Goal: Transaction & Acquisition: Purchase product/service

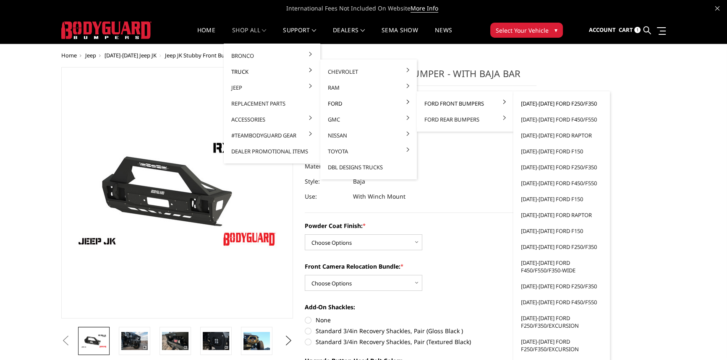
click at [539, 102] on link "[DATE]-[DATE] Ford F250/F350" at bounding box center [562, 104] width 90 height 16
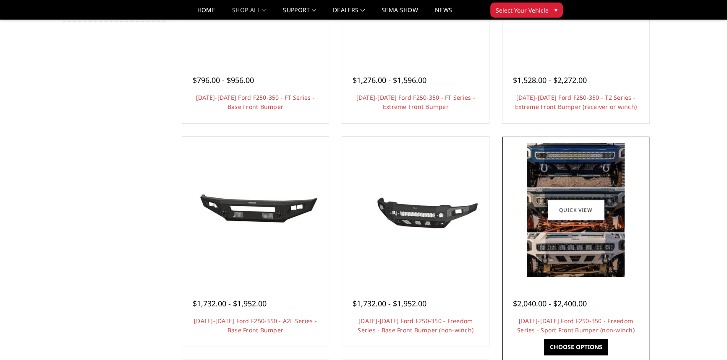
scroll to position [229, 0]
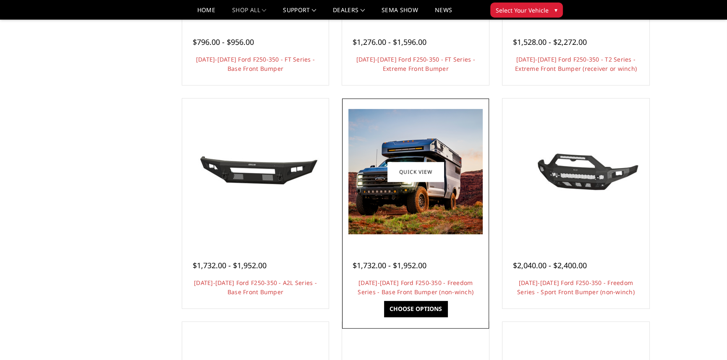
click at [431, 206] on img at bounding box center [415, 171] width 134 height 125
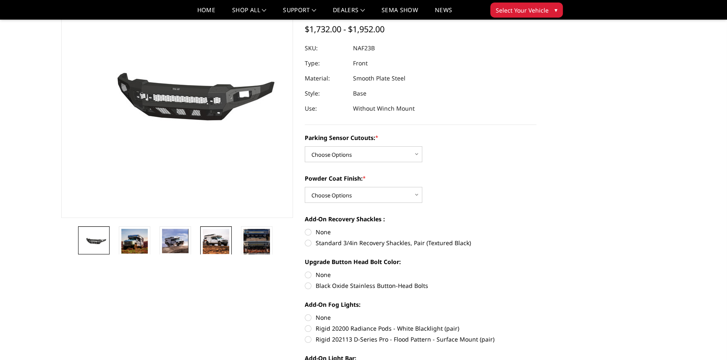
click at [213, 239] on img at bounding box center [216, 241] width 26 height 25
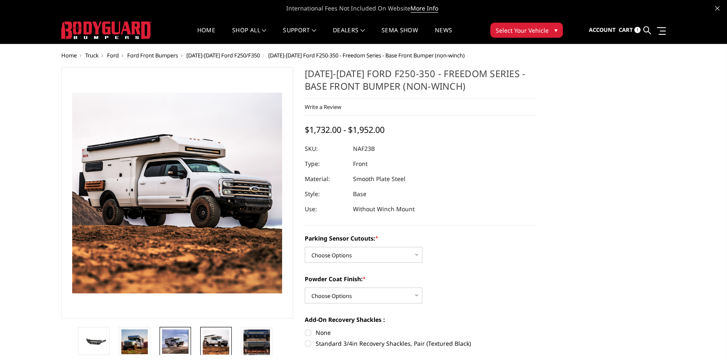
click at [173, 345] on img at bounding box center [175, 342] width 26 height 24
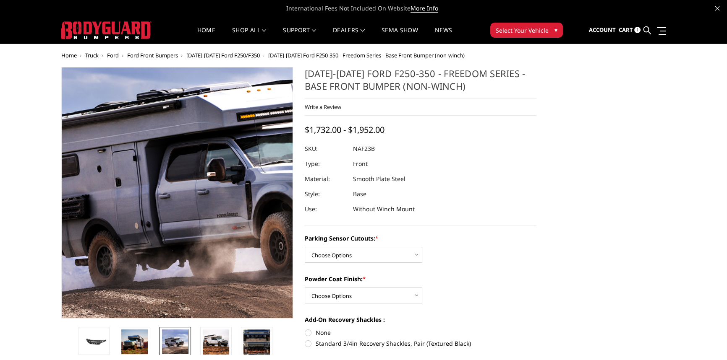
click at [132, 214] on img at bounding box center [236, 173] width 537 height 495
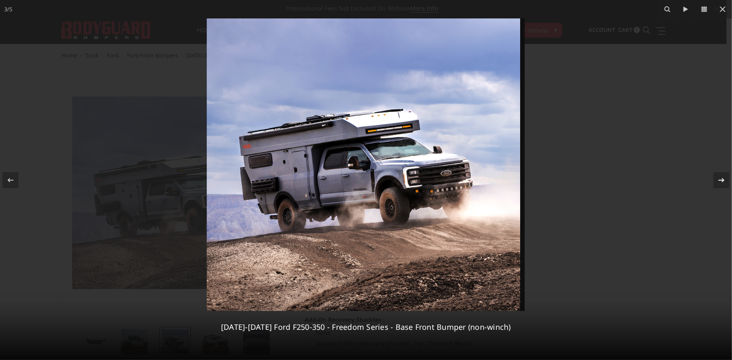
click at [723, 181] on icon at bounding box center [722, 180] width 6 height 4
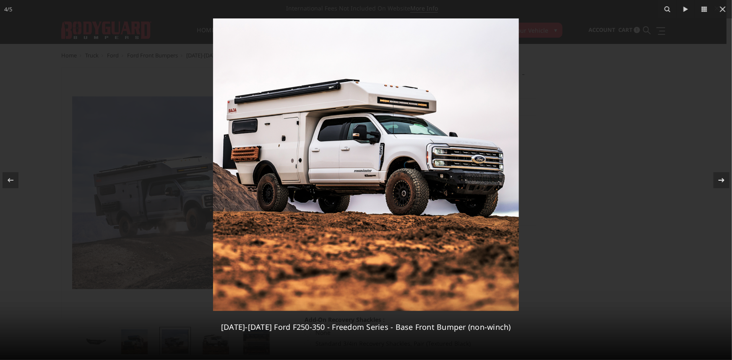
click at [723, 181] on icon at bounding box center [722, 180] width 6 height 4
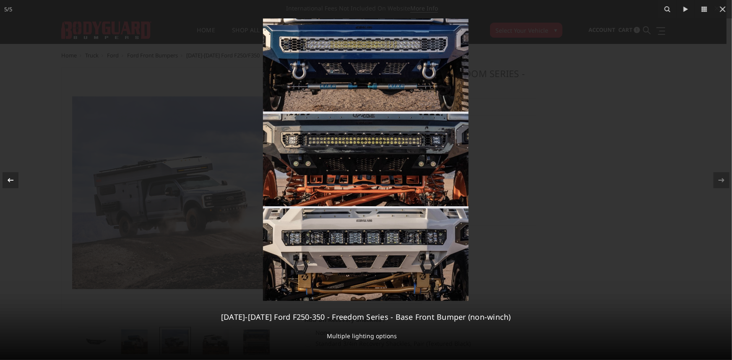
click at [17, 178] on div at bounding box center [11, 180] width 16 height 16
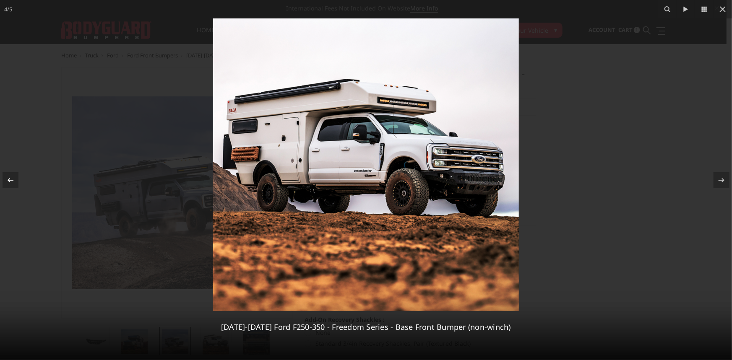
click at [13, 178] on icon at bounding box center [10, 180] width 10 height 10
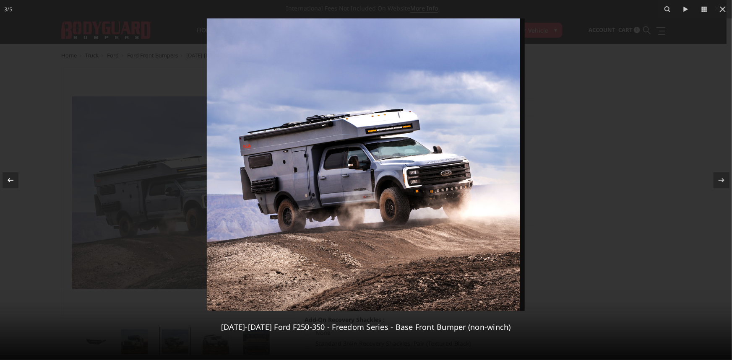
click at [12, 180] on icon at bounding box center [10, 180] width 10 height 10
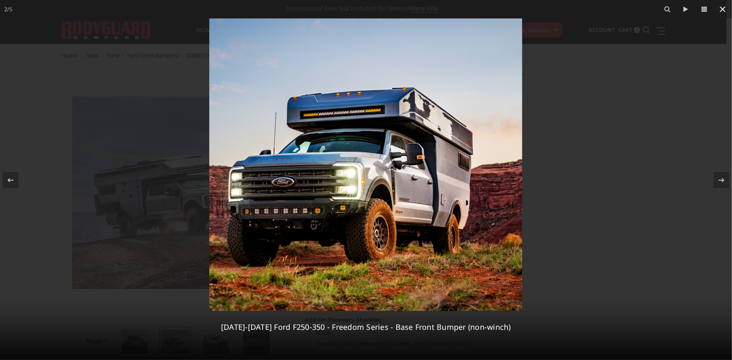
click at [726, 10] on icon at bounding box center [723, 9] width 10 height 10
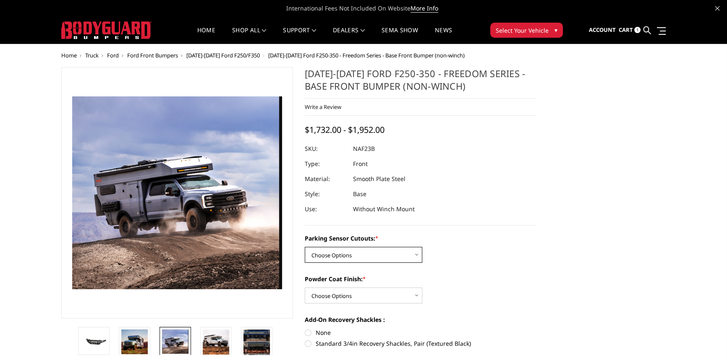
click at [334, 256] on select "Choose Options No - Without Parking Sensor Cutouts Yes - With Parking Sensor Cu…" at bounding box center [364, 255] width 118 height 16
select select "2563"
click at [305, 248] on select "Choose Options No - Without Parking Sensor Cutouts Yes - With Parking Sensor Cu…" at bounding box center [364, 255] width 118 height 16
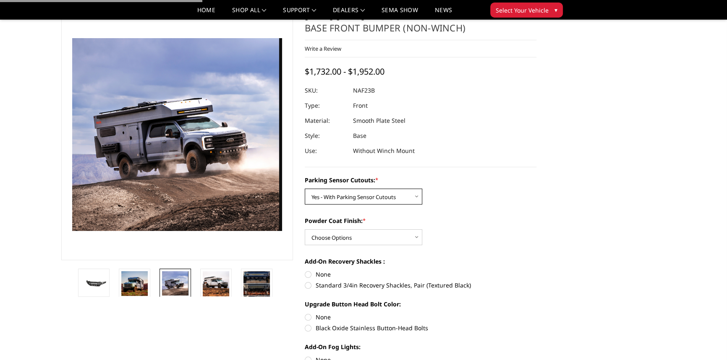
scroll to position [76, 0]
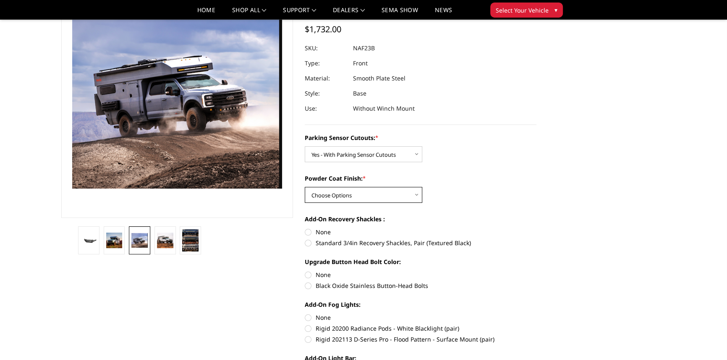
click at [339, 200] on select "Choose Options Bare Metal Textured Black Powder Coat" at bounding box center [364, 195] width 118 height 16
select select "2564"
click at [305, 187] on select "Choose Options Bare Metal Textured Black Powder Coat" at bounding box center [364, 195] width 118 height 16
click at [307, 233] on label "None" at bounding box center [421, 232] width 232 height 9
click at [305, 228] on input "None" at bounding box center [305, 228] width 0 height 0
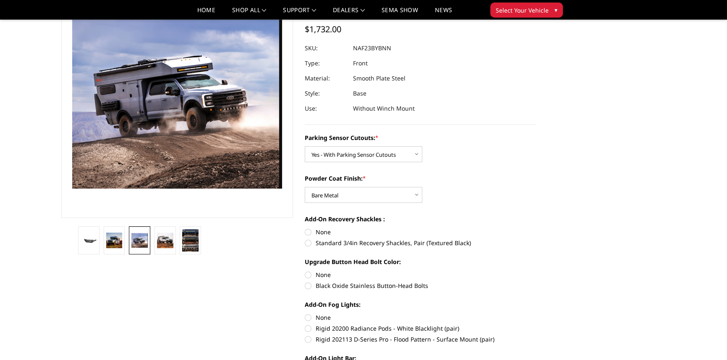
radio input "true"
click at [306, 277] on label "None" at bounding box center [421, 275] width 232 height 9
click at [305, 271] on input "None" at bounding box center [305, 271] width 0 height 0
radio input "true"
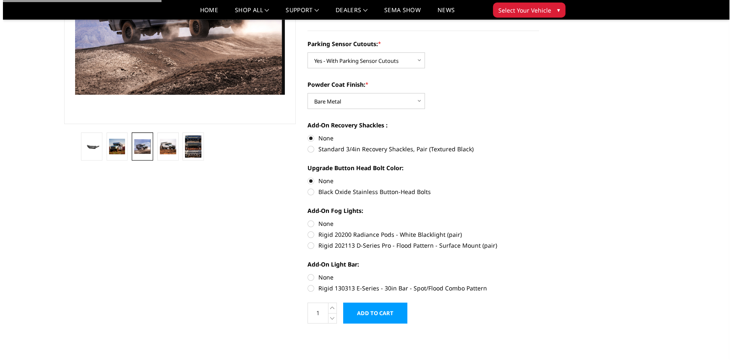
scroll to position [191, 0]
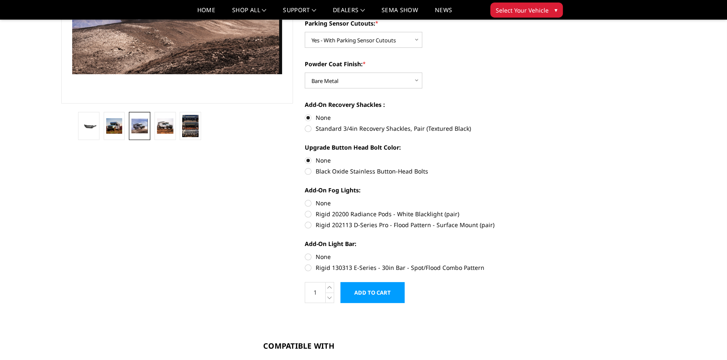
click at [308, 204] on label "None" at bounding box center [421, 203] width 232 height 9
click at [305, 199] on input "None" at bounding box center [305, 199] width 0 height 0
radio input "true"
click at [309, 258] on label "None" at bounding box center [421, 257] width 232 height 9
click at [305, 253] on input "None" at bounding box center [305, 253] width 0 height 0
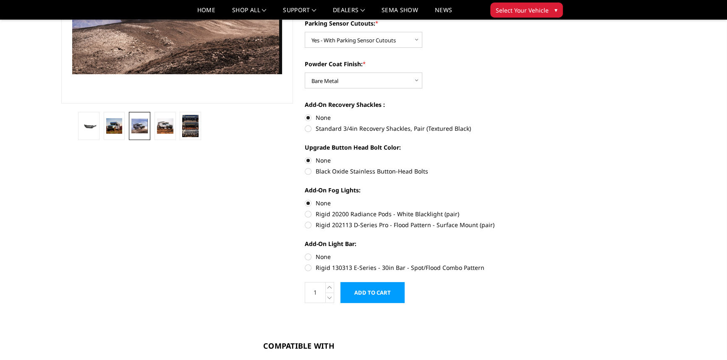
radio input "true"
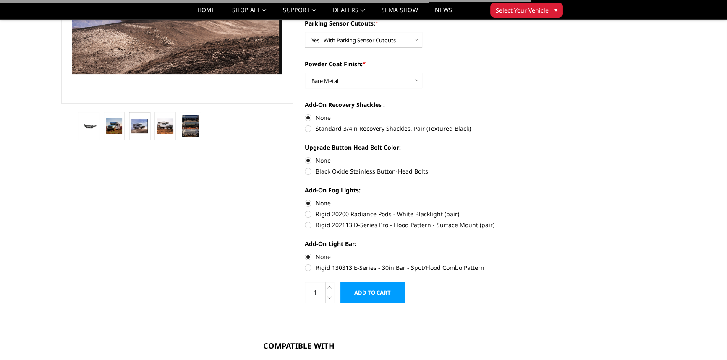
click at [366, 292] on input "Add to Cart" at bounding box center [372, 292] width 64 height 21
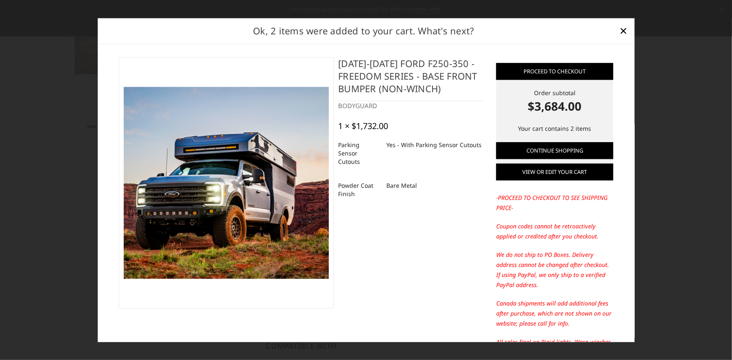
click at [541, 171] on link "View or edit your cart" at bounding box center [554, 172] width 117 height 17
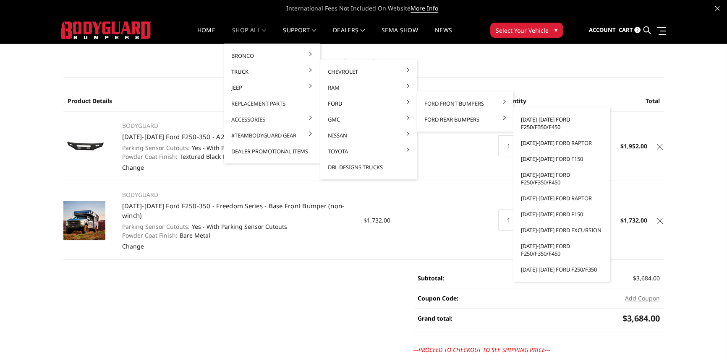
click at [540, 120] on link "[DATE]-[DATE] Ford F250/F350/F450" at bounding box center [562, 124] width 90 height 24
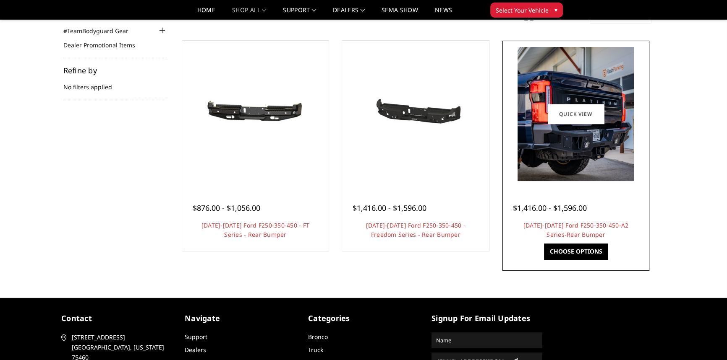
scroll to position [114, 0]
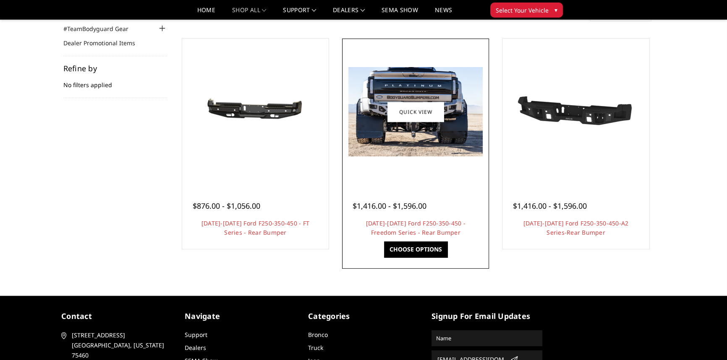
click at [428, 144] on img at bounding box center [415, 111] width 134 height 89
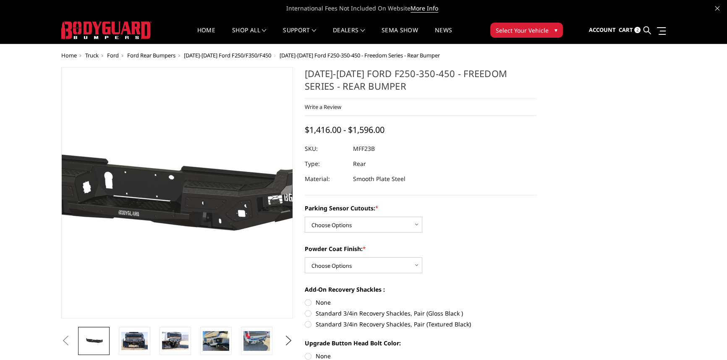
click at [209, 210] on img at bounding box center [134, 193] width 537 height 256
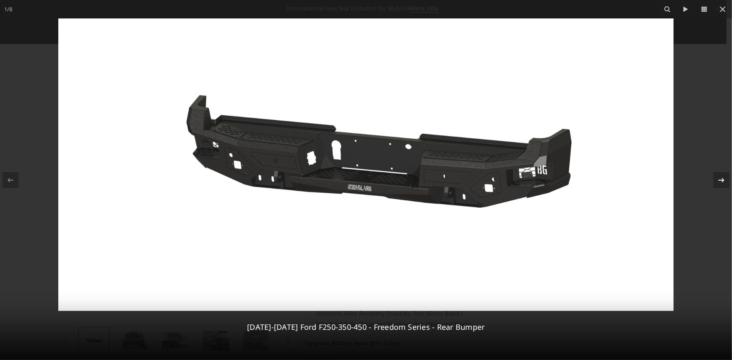
click at [721, 179] on icon at bounding box center [722, 180] width 10 height 10
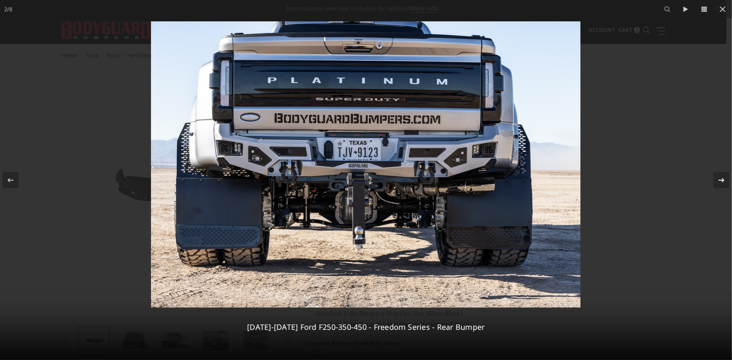
click at [721, 179] on icon at bounding box center [722, 180] width 10 height 10
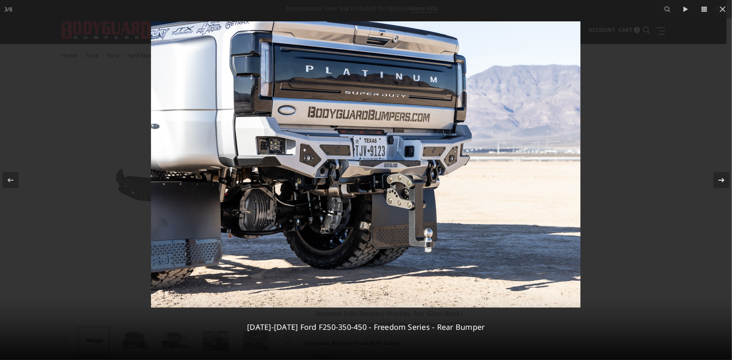
click at [721, 179] on icon at bounding box center [722, 180] width 10 height 10
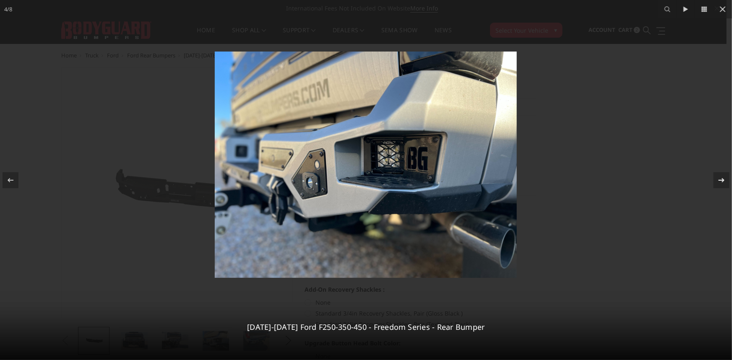
click at [721, 179] on icon at bounding box center [722, 180] width 10 height 10
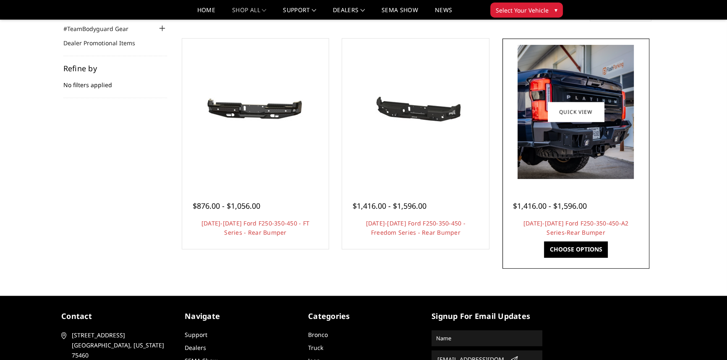
click at [587, 141] on img at bounding box center [575, 112] width 116 height 134
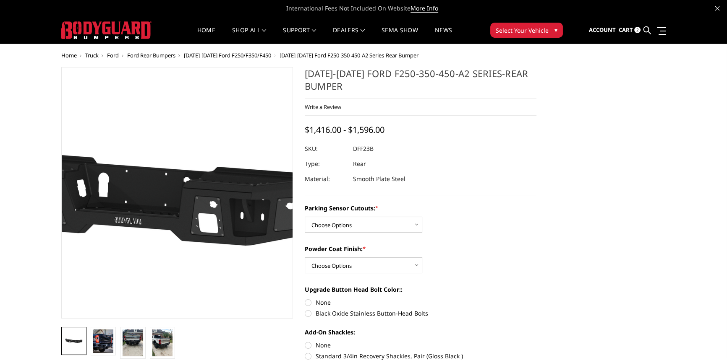
click at [193, 192] on img at bounding box center [155, 193] width 537 height 302
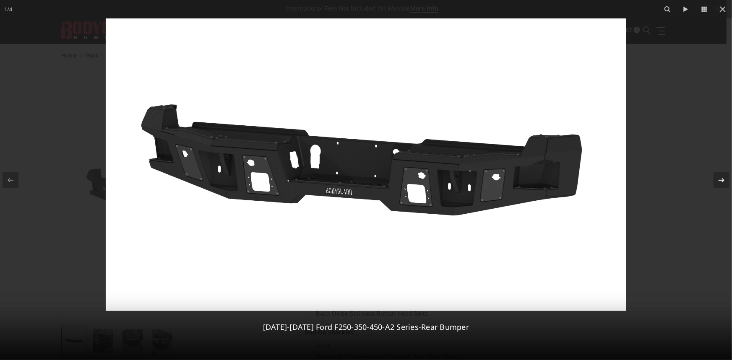
click at [724, 175] on icon at bounding box center [722, 180] width 10 height 10
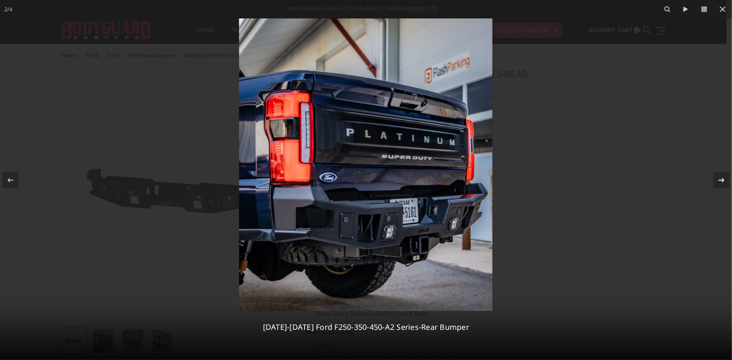
click at [723, 177] on icon at bounding box center [722, 180] width 10 height 10
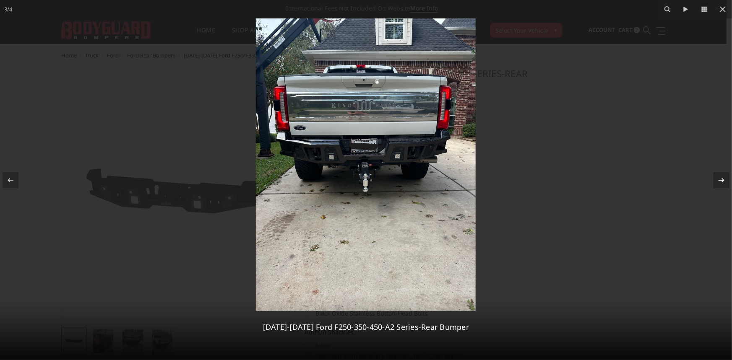
click at [723, 177] on icon at bounding box center [722, 180] width 10 height 10
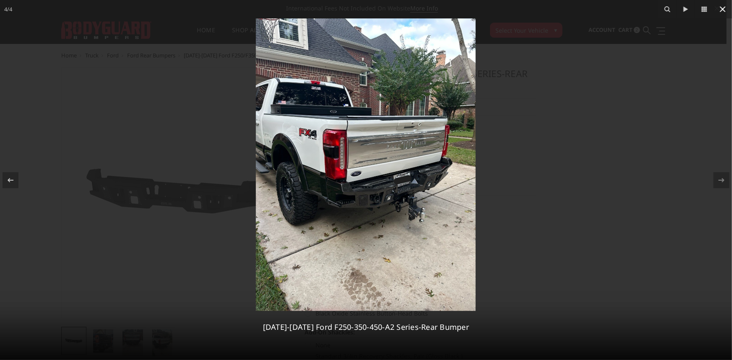
click at [722, 7] on icon at bounding box center [723, 9] width 10 height 10
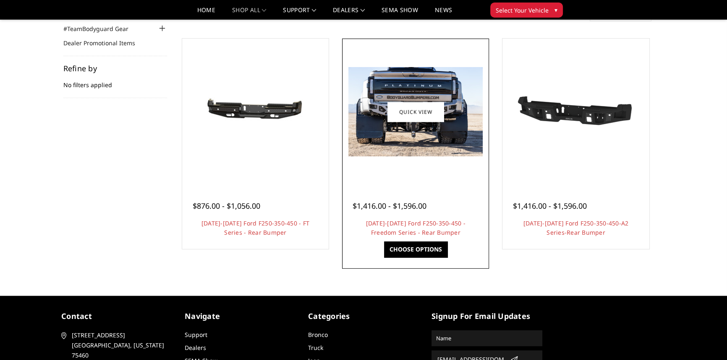
click at [369, 128] on img at bounding box center [415, 111] width 134 height 89
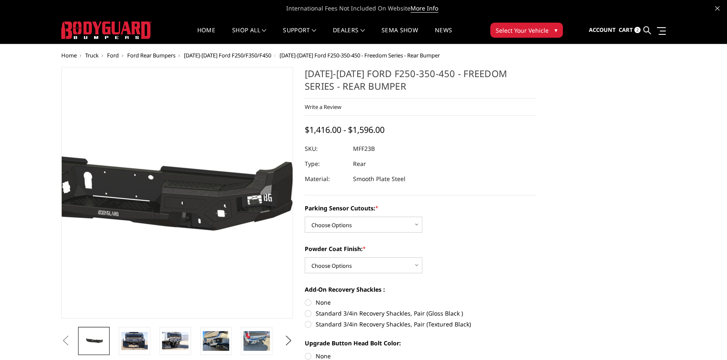
click at [225, 197] on img at bounding box center [113, 193] width 537 height 256
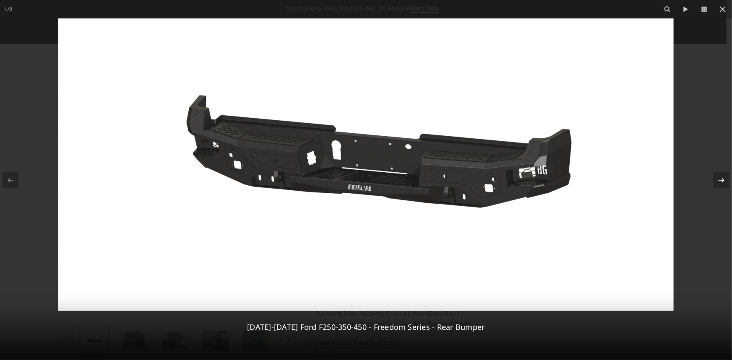
click at [724, 183] on icon at bounding box center [722, 180] width 10 height 10
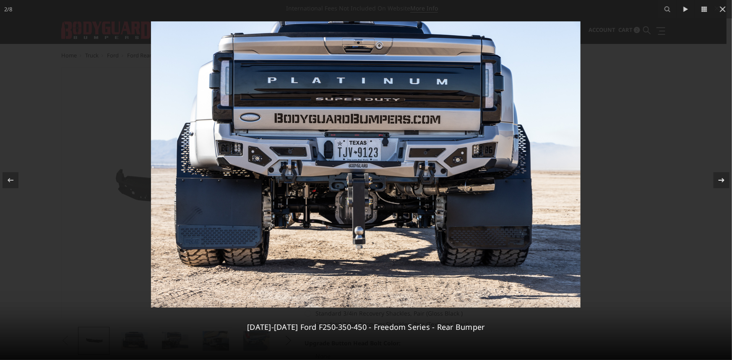
click at [724, 183] on icon at bounding box center [722, 180] width 10 height 10
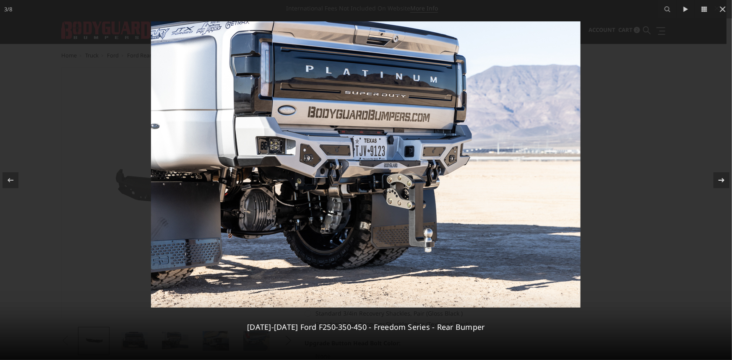
click at [724, 183] on icon at bounding box center [722, 180] width 10 height 10
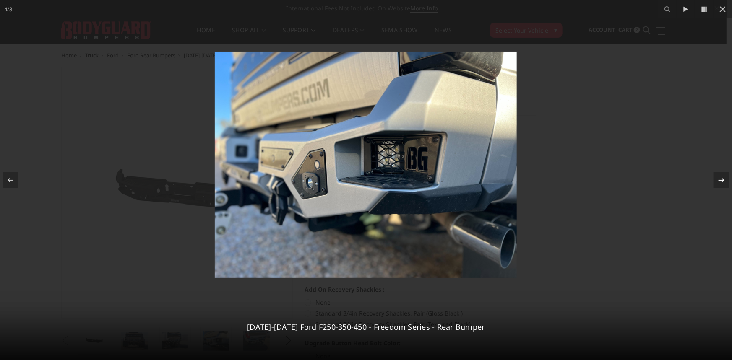
click at [724, 183] on icon at bounding box center [722, 180] width 10 height 10
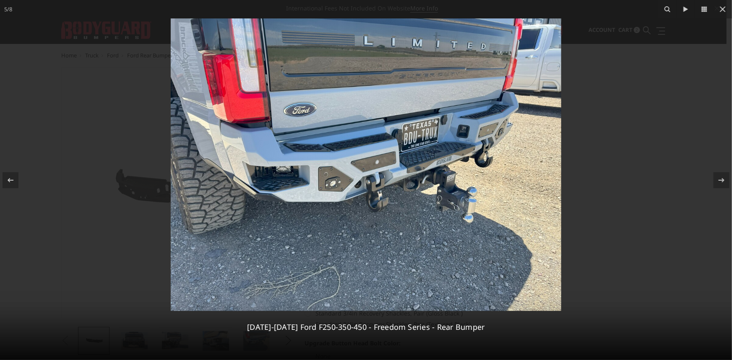
click at [428, 197] on img at bounding box center [366, 164] width 391 height 293
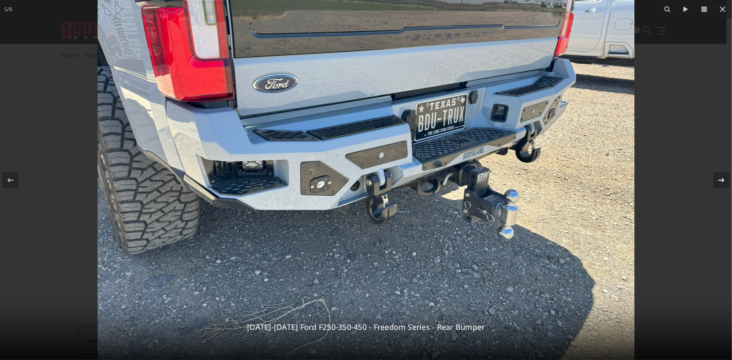
click at [724, 179] on icon at bounding box center [722, 180] width 10 height 10
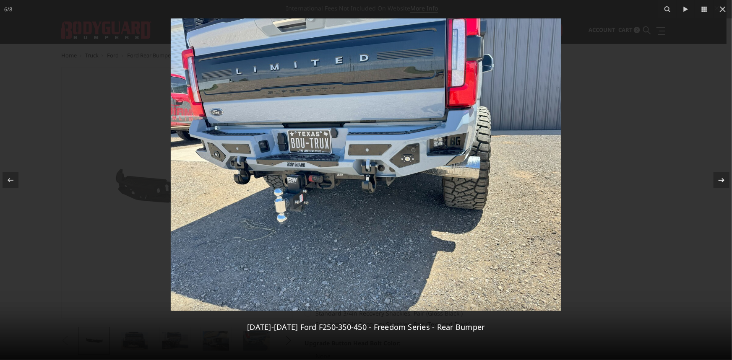
click at [724, 180] on icon at bounding box center [722, 180] width 6 height 4
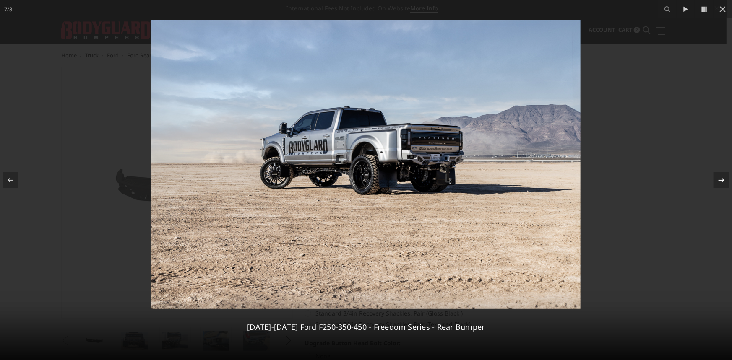
click at [724, 180] on icon at bounding box center [722, 180] width 6 height 4
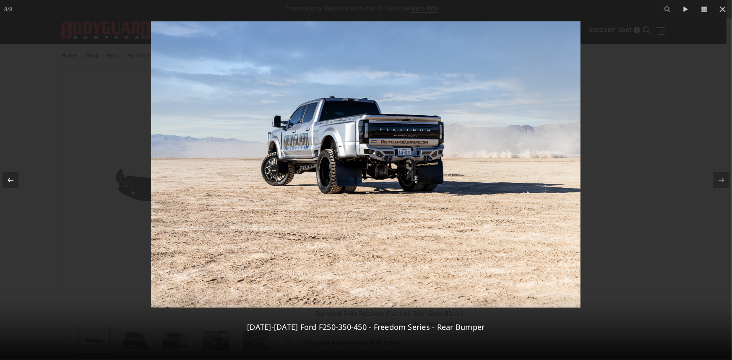
click at [7, 177] on icon at bounding box center [10, 180] width 10 height 10
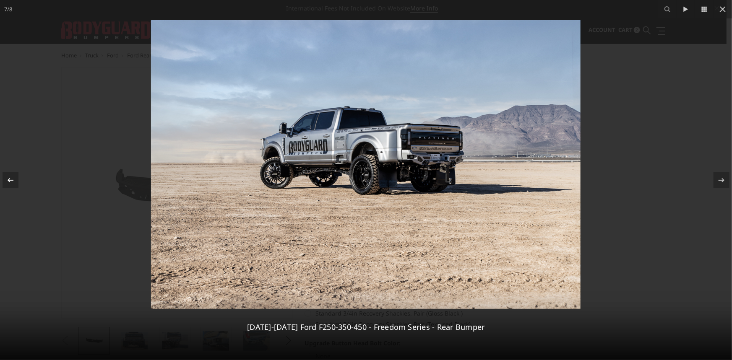
click at [7, 177] on icon at bounding box center [10, 180] width 10 height 10
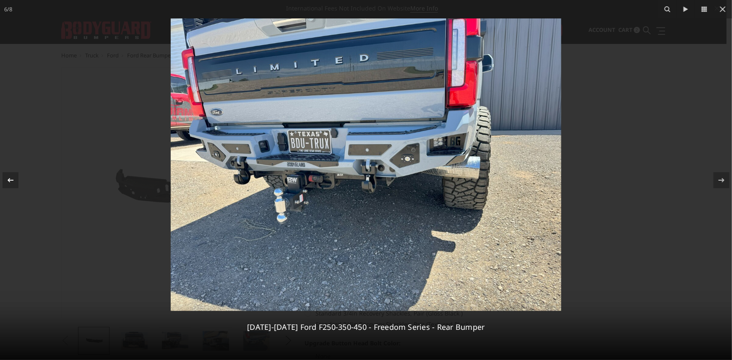
click at [7, 177] on icon at bounding box center [10, 180] width 10 height 10
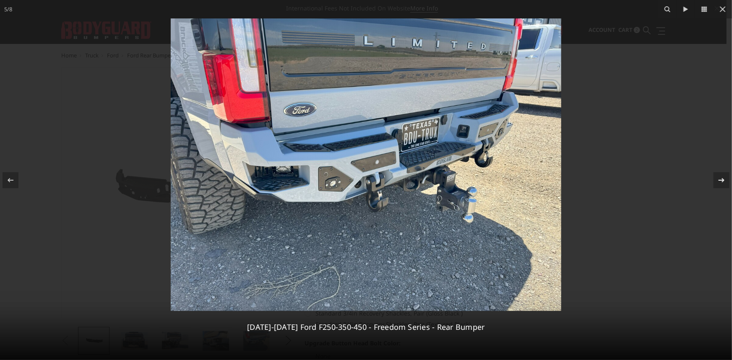
click at [715, 182] on div at bounding box center [722, 180] width 16 height 16
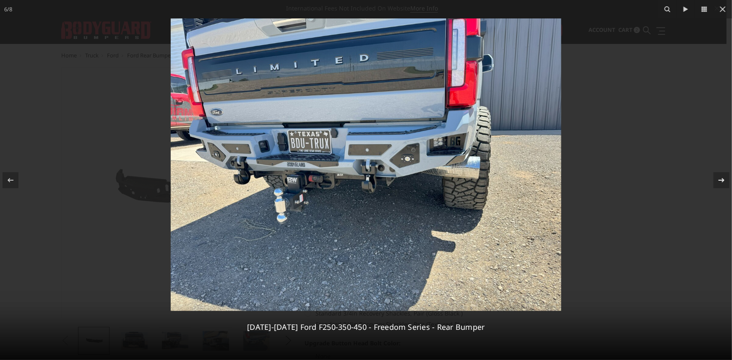
click at [715, 182] on div at bounding box center [722, 180] width 16 height 16
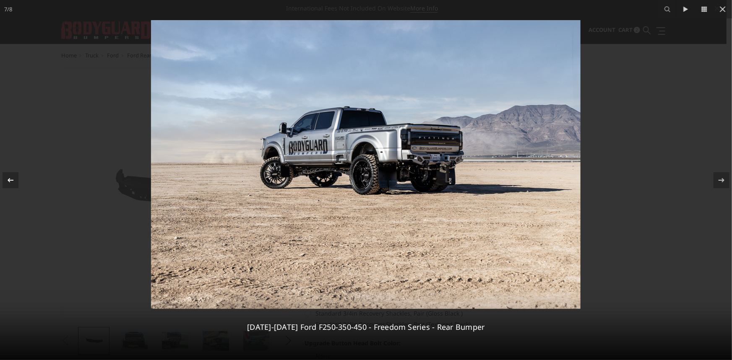
click at [8, 177] on icon at bounding box center [10, 180] width 10 height 10
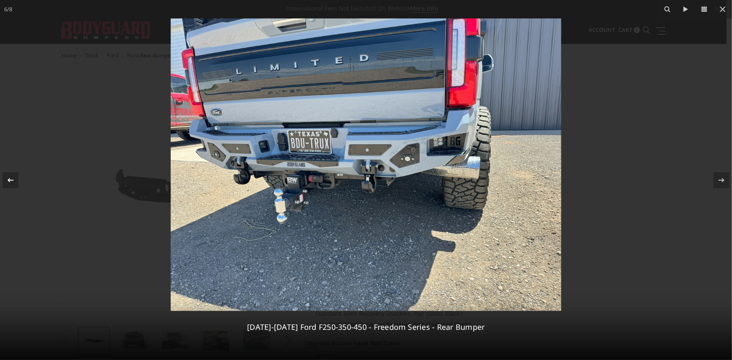
click at [8, 177] on icon at bounding box center [10, 180] width 10 height 10
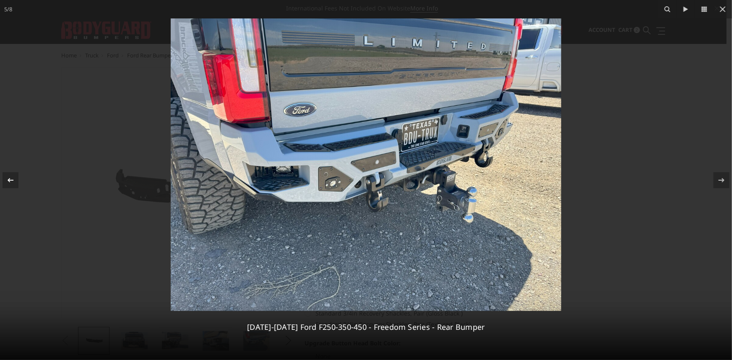
click at [8, 177] on icon at bounding box center [10, 180] width 10 height 10
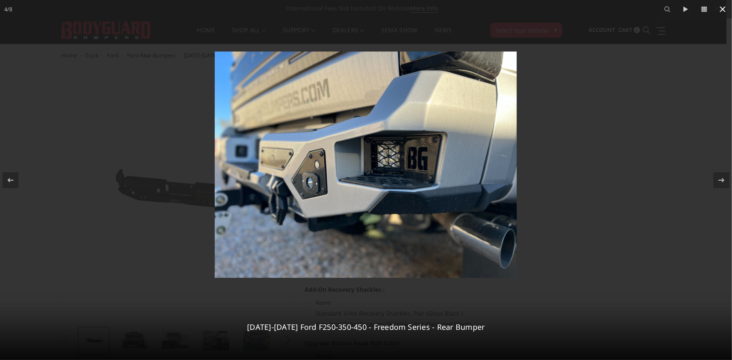
click at [721, 8] on icon at bounding box center [723, 9] width 10 height 10
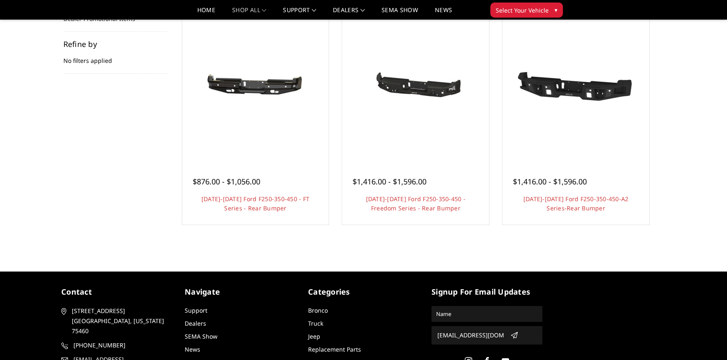
scroll to position [114, 0]
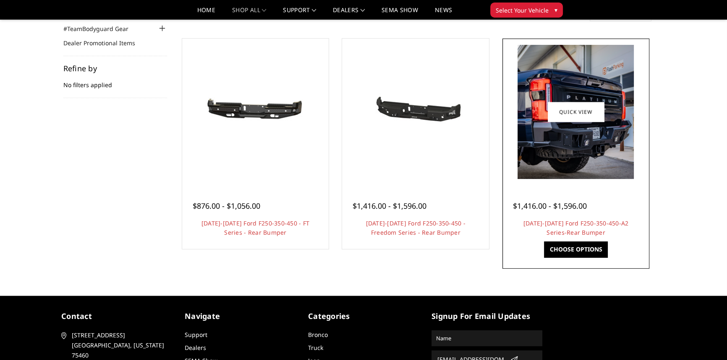
click at [595, 151] on img at bounding box center [575, 112] width 116 height 134
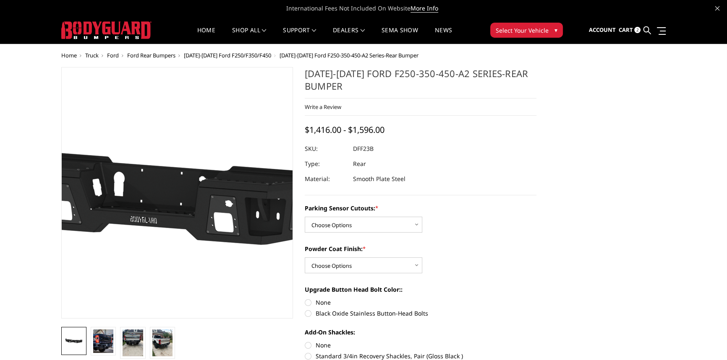
click at [183, 195] on img at bounding box center [171, 193] width 537 height 302
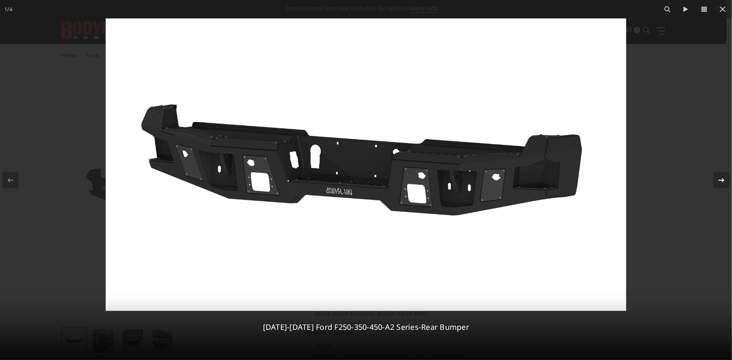
click at [724, 180] on icon at bounding box center [722, 180] width 6 height 4
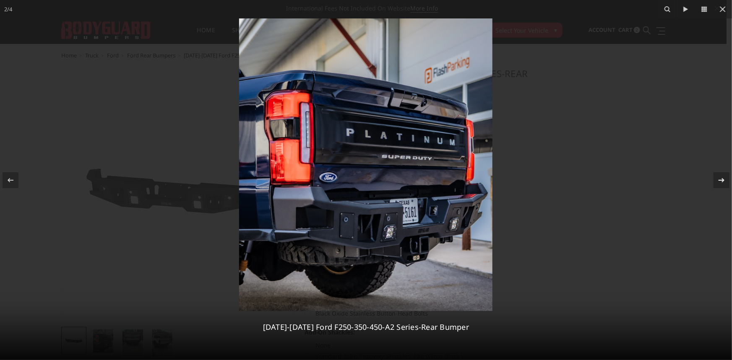
click at [724, 181] on div "2 / [PHONE_NUMBER][DATE][DATE] Ford F250-350-450-A2 Series-Rear Bumper" at bounding box center [366, 180] width 732 height 360
click at [721, 180] on icon at bounding box center [722, 180] width 6 height 4
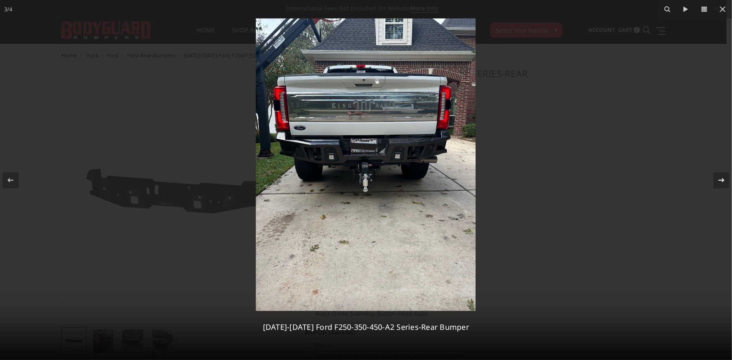
click at [721, 180] on icon at bounding box center [722, 180] width 6 height 4
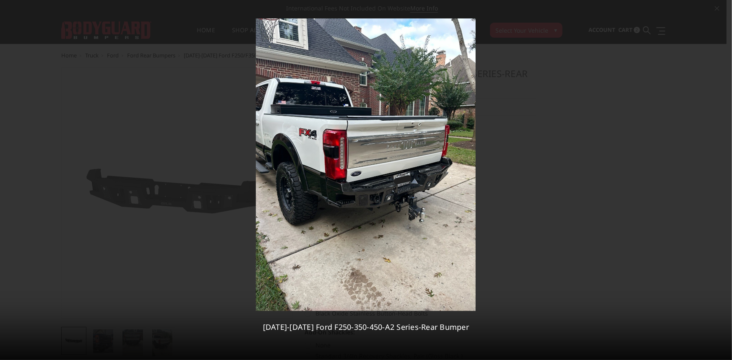
click at [721, 180] on div "4 / [PHONE_NUMBER][DATE][DATE] Ford F250-350-450-A2 Series-Rear Bumper" at bounding box center [366, 180] width 732 height 360
click at [725, 6] on icon at bounding box center [723, 9] width 10 height 10
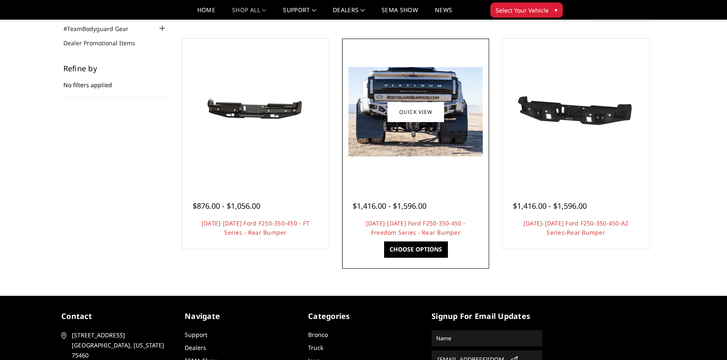
click at [418, 133] on img at bounding box center [415, 111] width 134 height 89
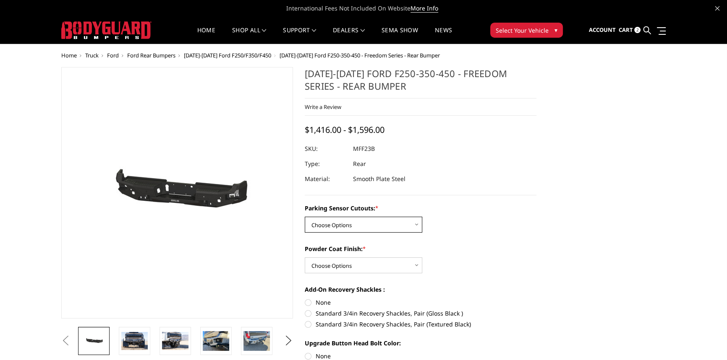
click at [340, 228] on select "Choose Options No - Without Parking Sensor Cutouts Yes - With Parking Sensor Cu…" at bounding box center [364, 225] width 118 height 16
select select "2559"
click at [305, 217] on select "Choose Options No - Without Parking Sensor Cutouts Yes - With Parking Sensor Cu…" at bounding box center [364, 225] width 118 height 16
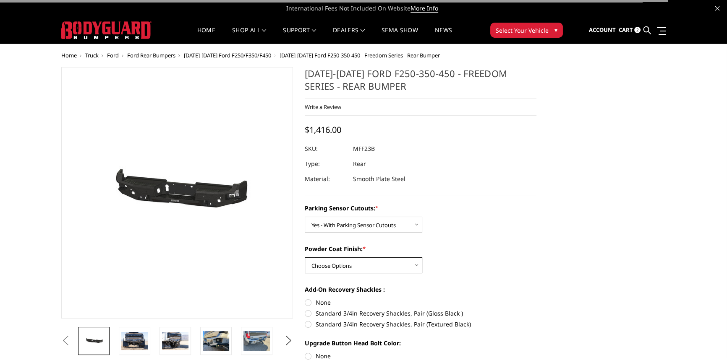
click at [330, 269] on select "Choose Options Bare Metal Textured Black Powder Coat" at bounding box center [364, 266] width 118 height 16
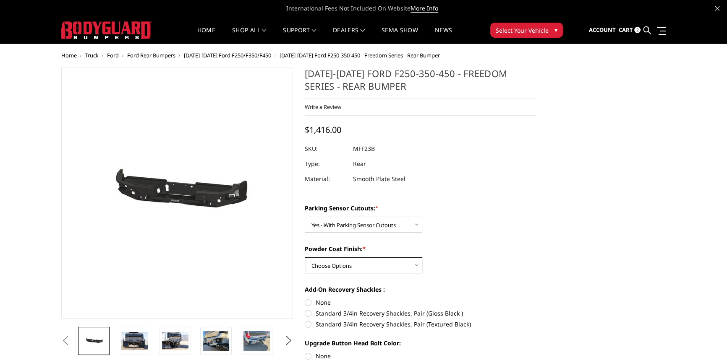
select select "2560"
click at [305, 258] on select "Choose Options Bare Metal Textured Black Powder Coat" at bounding box center [364, 266] width 118 height 16
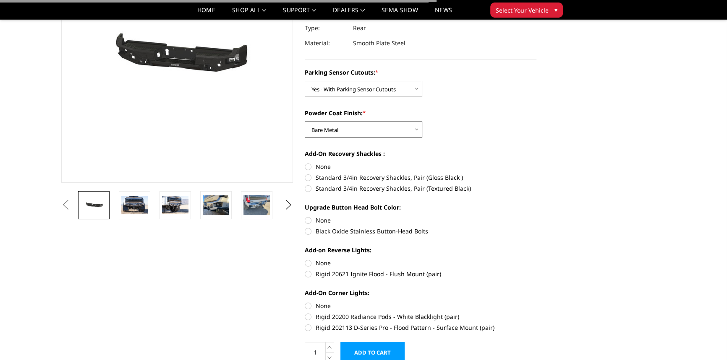
scroll to position [114, 0]
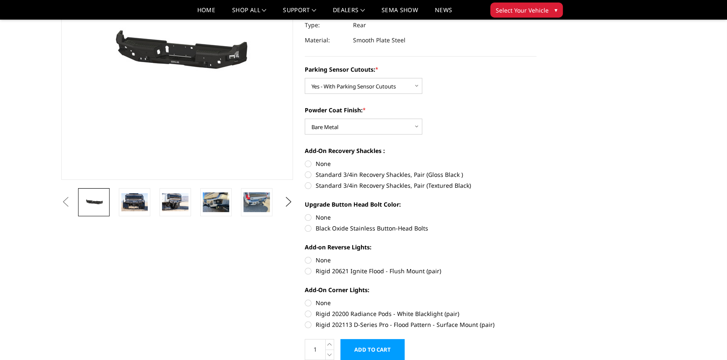
click at [306, 164] on label "None" at bounding box center [421, 163] width 232 height 9
click at [305, 160] on input "None" at bounding box center [305, 159] width 0 height 0
radio input "true"
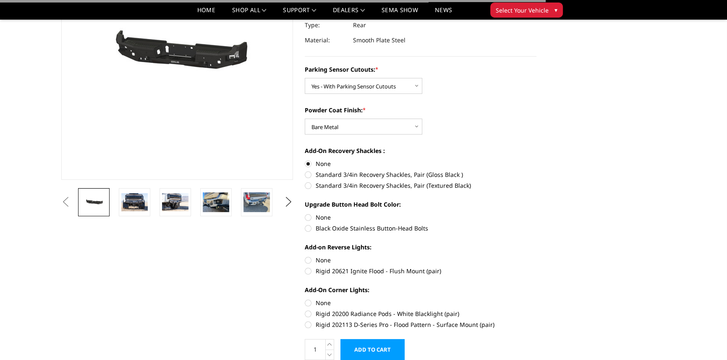
click at [308, 216] on label "None" at bounding box center [421, 217] width 232 height 9
click at [305, 214] on input "None" at bounding box center [305, 213] width 0 height 0
radio input "true"
click at [306, 260] on label "None" at bounding box center [421, 260] width 232 height 9
click at [305, 256] on input "None" at bounding box center [305, 256] width 0 height 0
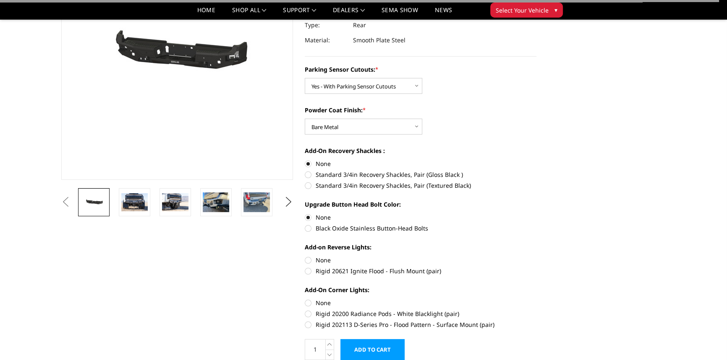
radio input "true"
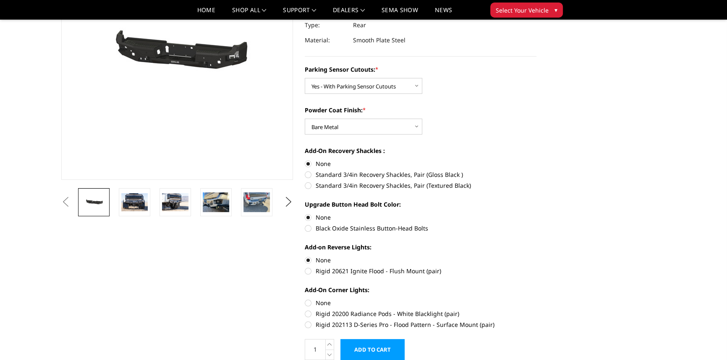
click at [306, 302] on label "None" at bounding box center [421, 303] width 232 height 9
click at [305, 299] on input "None" at bounding box center [305, 299] width 0 height 0
radio input "true"
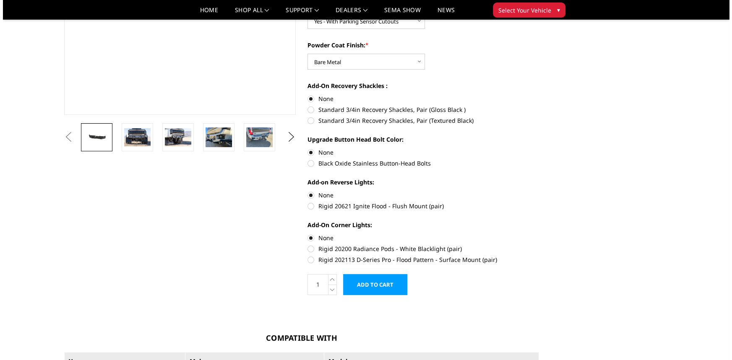
scroll to position [191, 0]
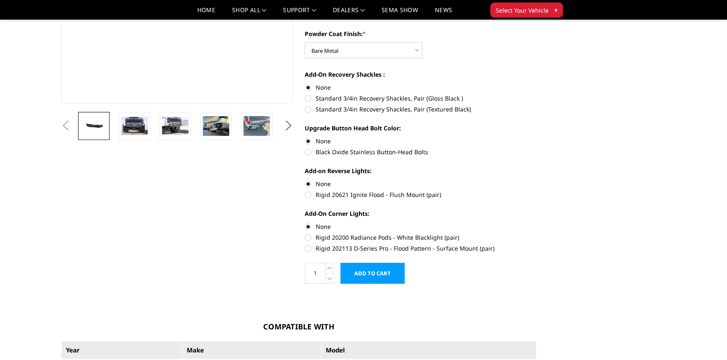
click at [376, 271] on input "Add to Cart" at bounding box center [372, 273] width 64 height 21
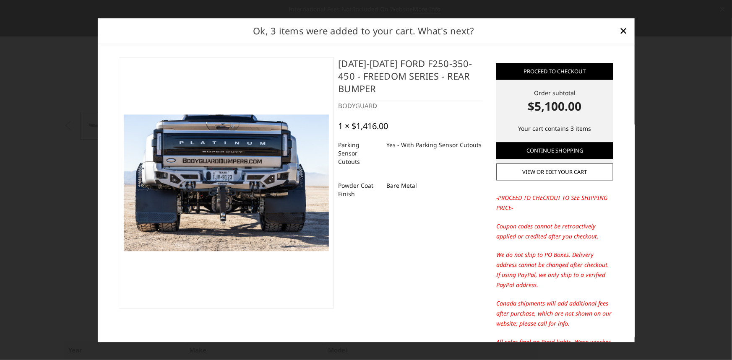
click at [224, 192] on img at bounding box center [227, 183] width 206 height 137
click at [532, 170] on link "View or edit your cart" at bounding box center [554, 172] width 117 height 17
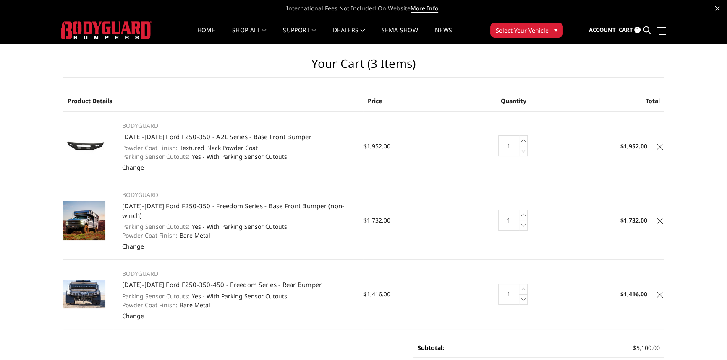
click at [88, 214] on img at bounding box center [84, 220] width 42 height 39
click at [147, 205] on link "[DATE]-[DATE] Ford F250-350 - Freedom Series - Base Front Bumper (non-winch)" at bounding box center [233, 211] width 222 height 18
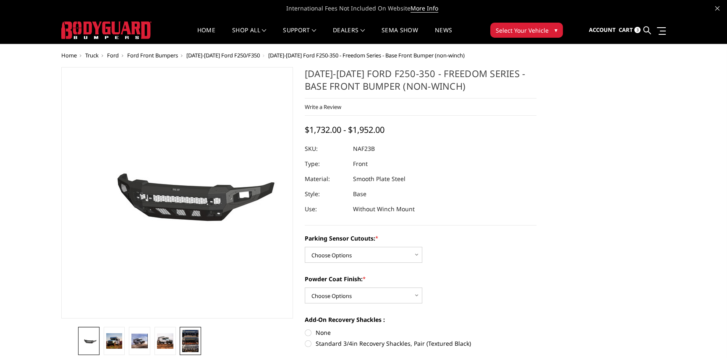
click at [187, 339] on img at bounding box center [190, 341] width 16 height 22
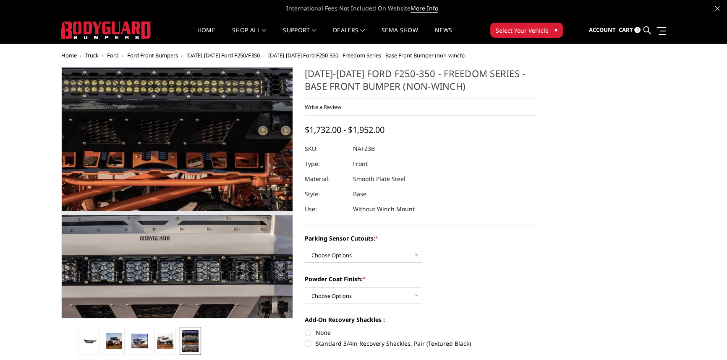
click at [206, 255] on img at bounding box center [157, 122] width 390 height 537
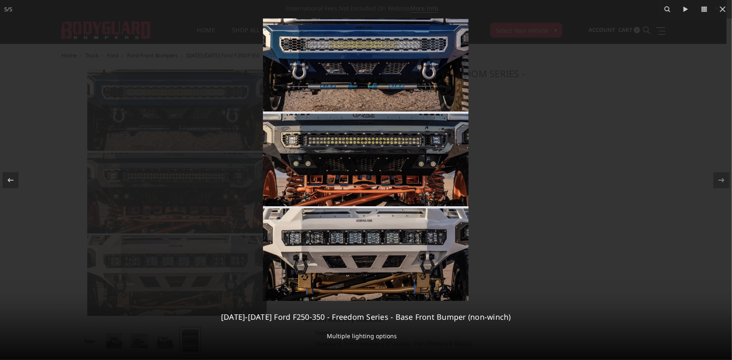
click at [361, 242] on img at bounding box center [366, 159] width 206 height 283
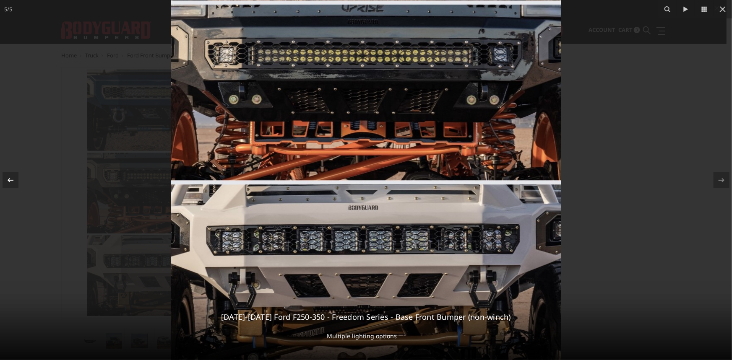
click at [12, 183] on icon at bounding box center [10, 180] width 10 height 10
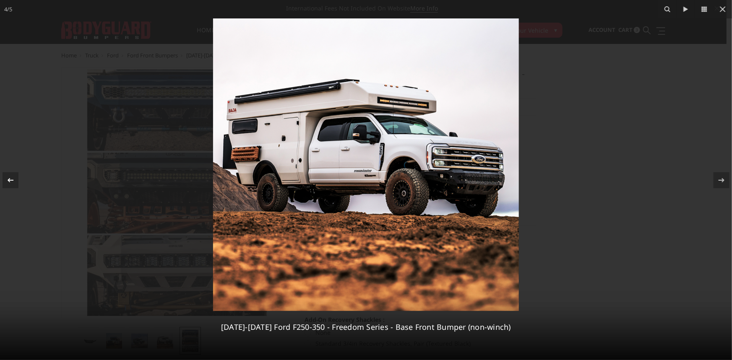
click at [12, 183] on icon at bounding box center [10, 180] width 10 height 10
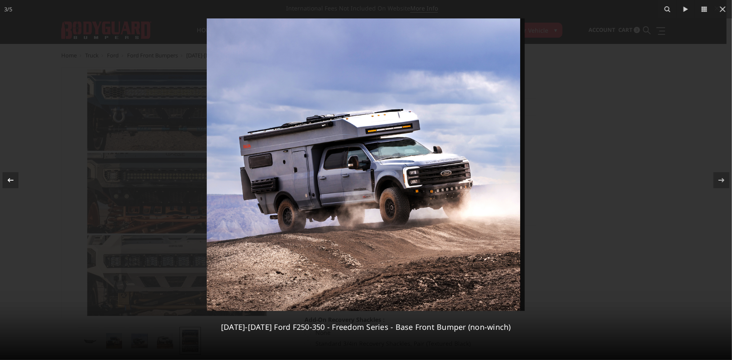
click at [12, 183] on icon at bounding box center [10, 180] width 10 height 10
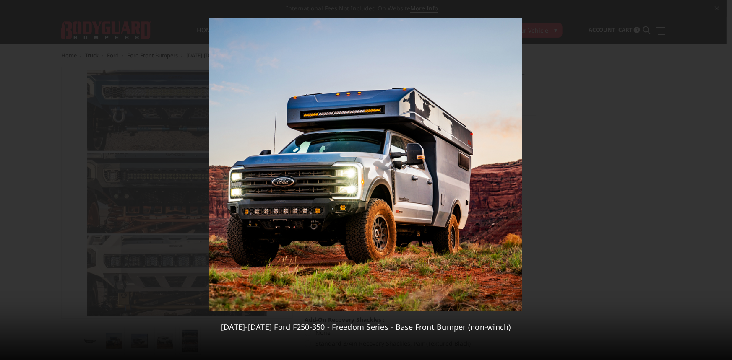
click at [12, 183] on div "2 / 5 2023-2025 Ford F250-350 - Freedom Series - Base Front Bumper (non-winch)" at bounding box center [366, 180] width 732 height 360
click at [9, 178] on icon at bounding box center [10, 180] width 10 height 10
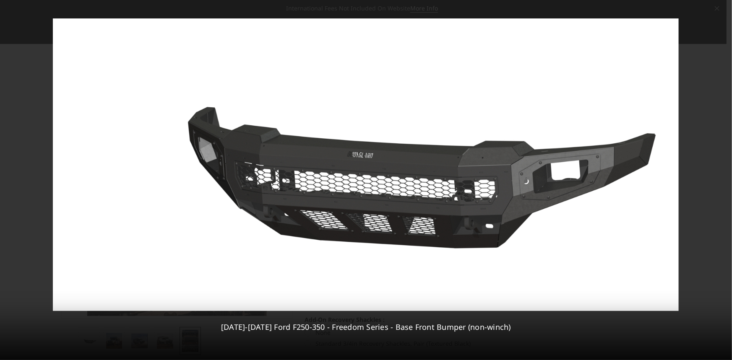
click at [9, 178] on div "1 / 5 2023-2025 Ford F250-350 - Freedom Series - Base Front Bumper (non-winch)" at bounding box center [366, 180] width 732 height 360
click at [724, 9] on icon at bounding box center [723, 9] width 10 height 10
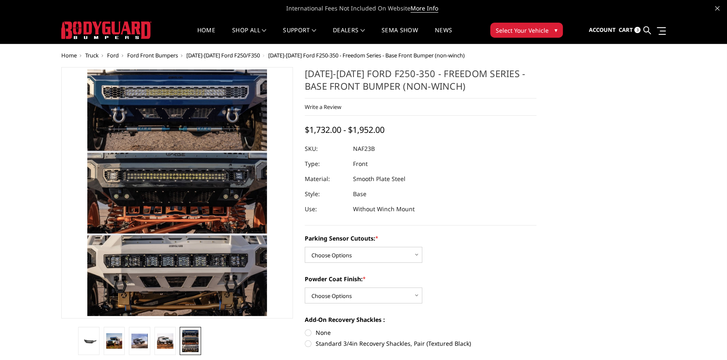
click at [635, 30] on span "3" at bounding box center [637, 30] width 6 height 6
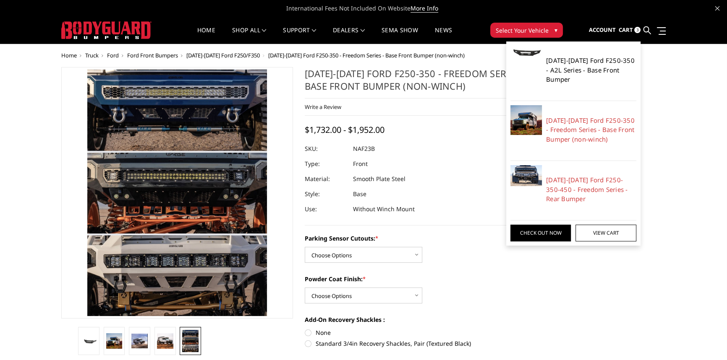
click at [598, 62] on link "[DATE]-[DATE] Ford F250-350 - A2L Series - Base Front Bumper" at bounding box center [591, 70] width 90 height 29
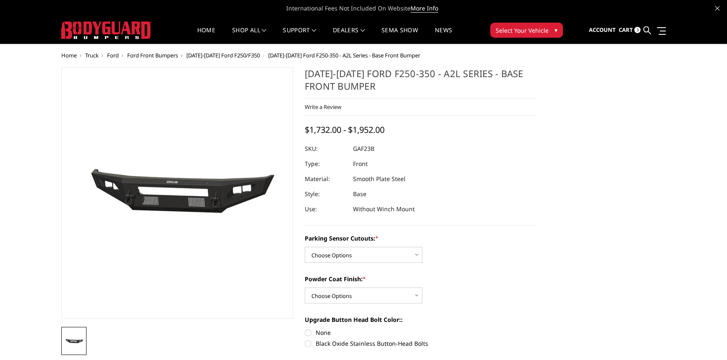
click at [638, 30] on span "3" at bounding box center [637, 30] width 6 height 6
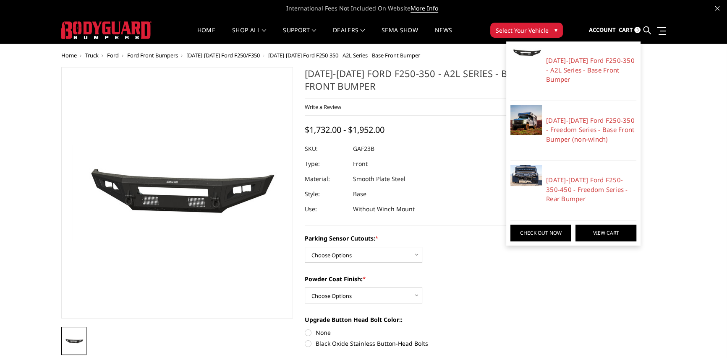
click at [605, 230] on link "View Cart" at bounding box center [605, 233] width 60 height 17
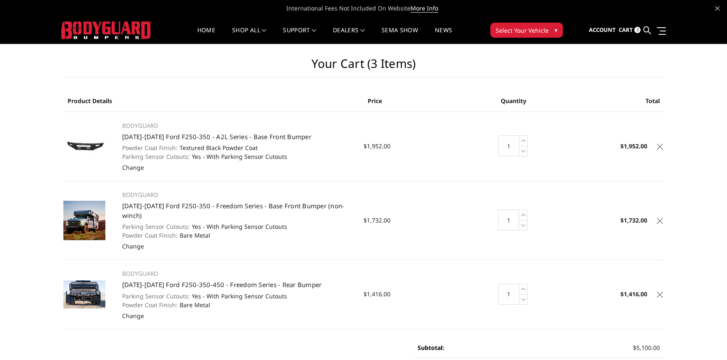
click at [659, 147] on icon at bounding box center [660, 147] width 6 height 6
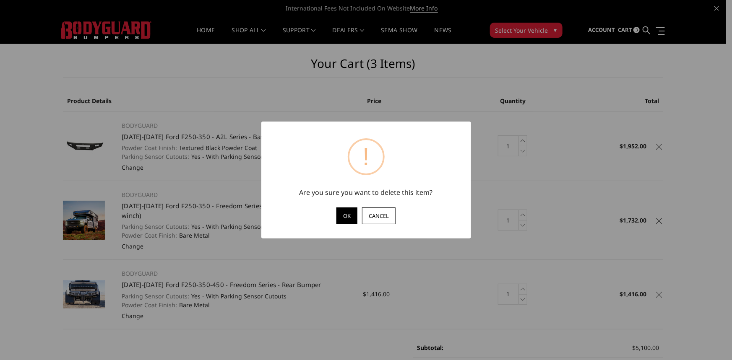
click at [347, 217] on button "OK" at bounding box center [347, 216] width 21 height 17
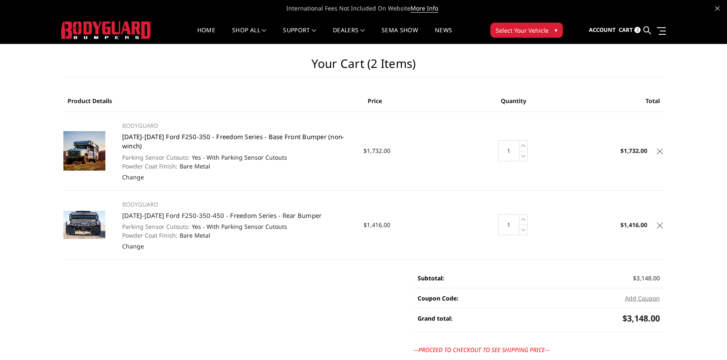
click at [132, 136] on link "[DATE]-[DATE] Ford F250-350 - Freedom Series - Base Front Bumper (non-winch)" at bounding box center [233, 142] width 222 height 18
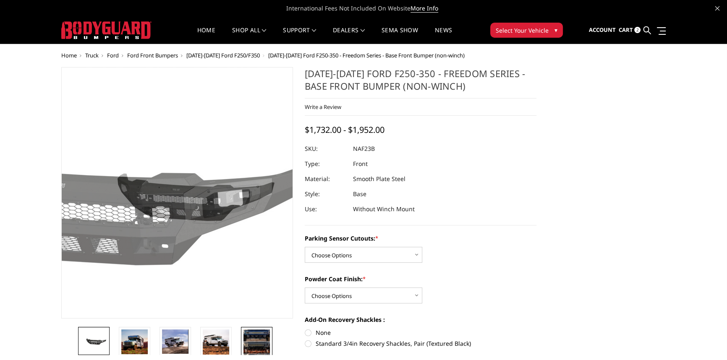
click at [259, 338] on img at bounding box center [256, 348] width 26 height 37
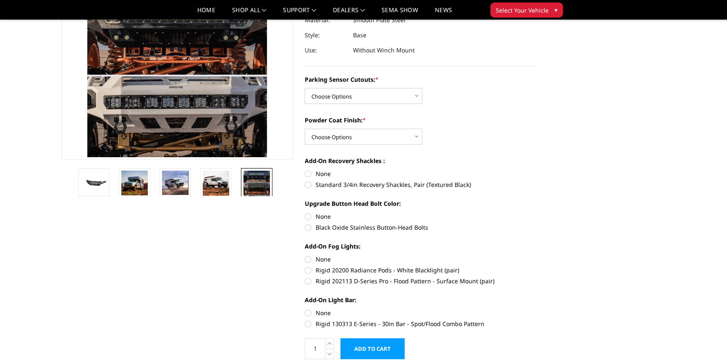
scroll to position [114, 0]
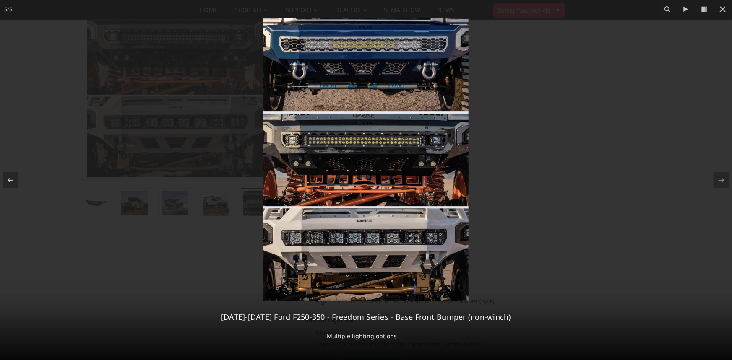
click at [459, 262] on img at bounding box center [366, 159] width 206 height 283
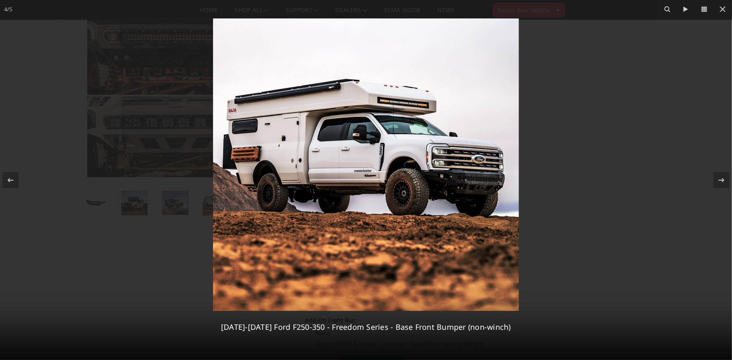
click at [418, 167] on img at bounding box center [366, 164] width 306 height 293
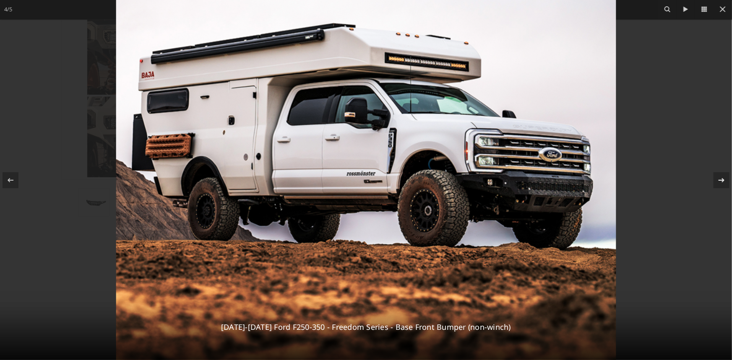
click at [721, 181] on icon at bounding box center [722, 180] width 10 height 10
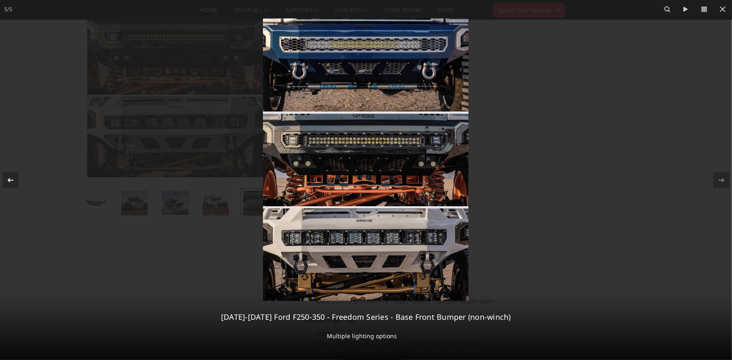
click at [9, 181] on icon at bounding box center [11, 180] width 6 height 4
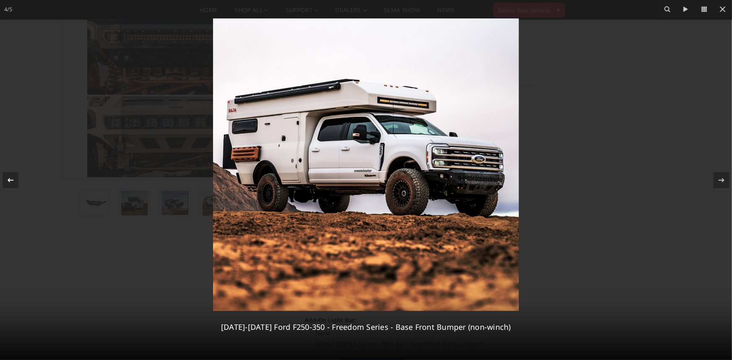
click at [9, 181] on icon at bounding box center [11, 180] width 6 height 4
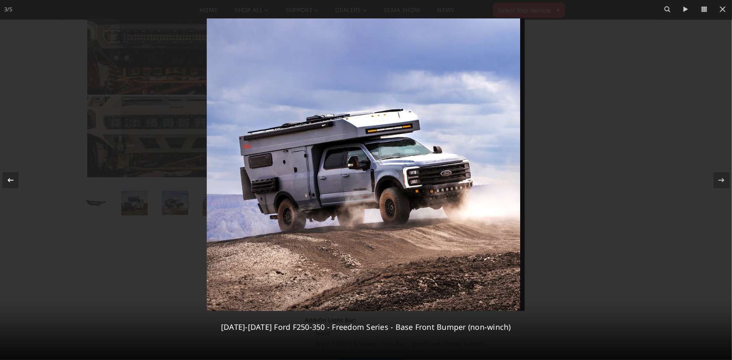
click at [9, 181] on icon at bounding box center [11, 180] width 6 height 4
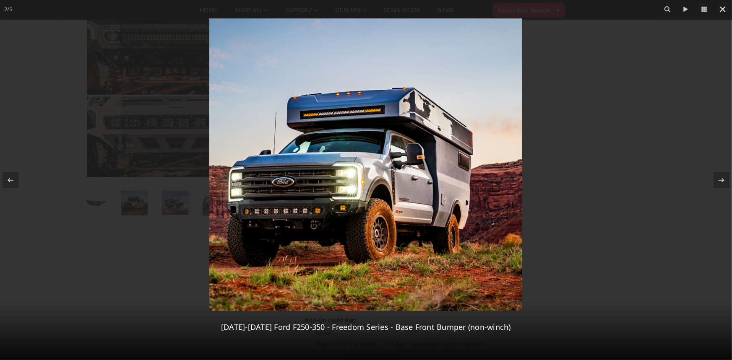
click at [721, 10] on icon at bounding box center [723, 9] width 10 height 10
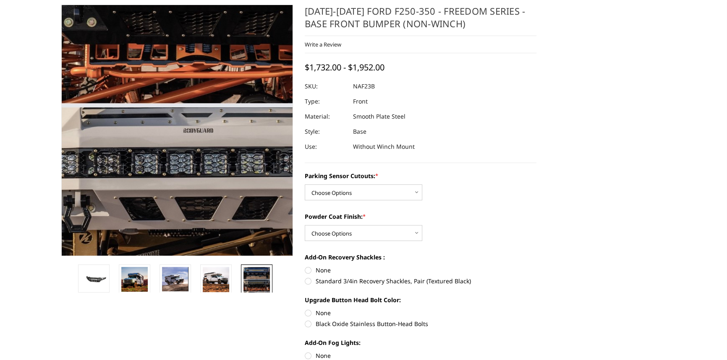
scroll to position [0, 0]
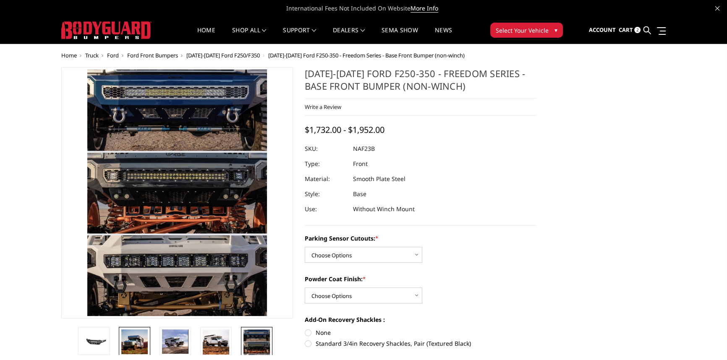
click at [135, 341] on img at bounding box center [134, 342] width 26 height 25
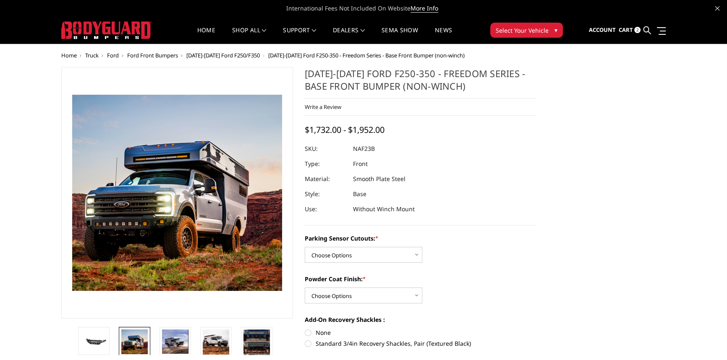
click at [164, 230] on img at bounding box center [194, 153] width 537 height 502
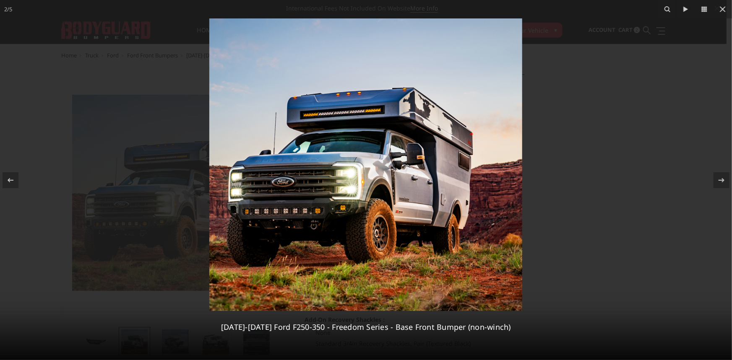
click at [347, 214] on img at bounding box center [365, 164] width 313 height 293
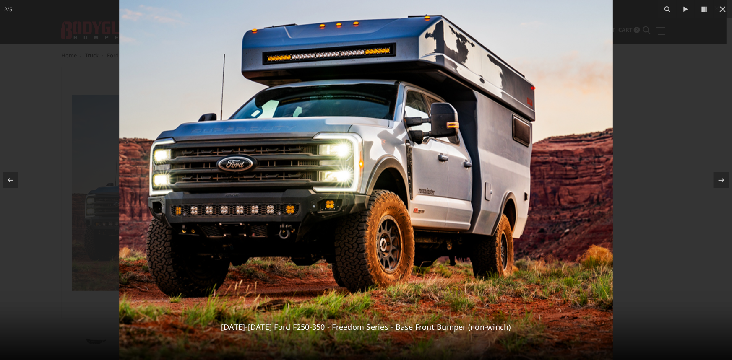
click at [340, 209] on img at bounding box center [366, 137] width 494 height 462
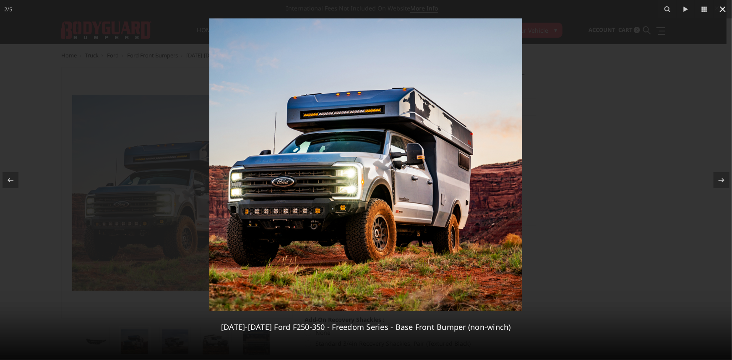
click at [723, 8] on icon at bounding box center [723, 9] width 10 height 10
